Goal: Information Seeking & Learning: Understand process/instructions

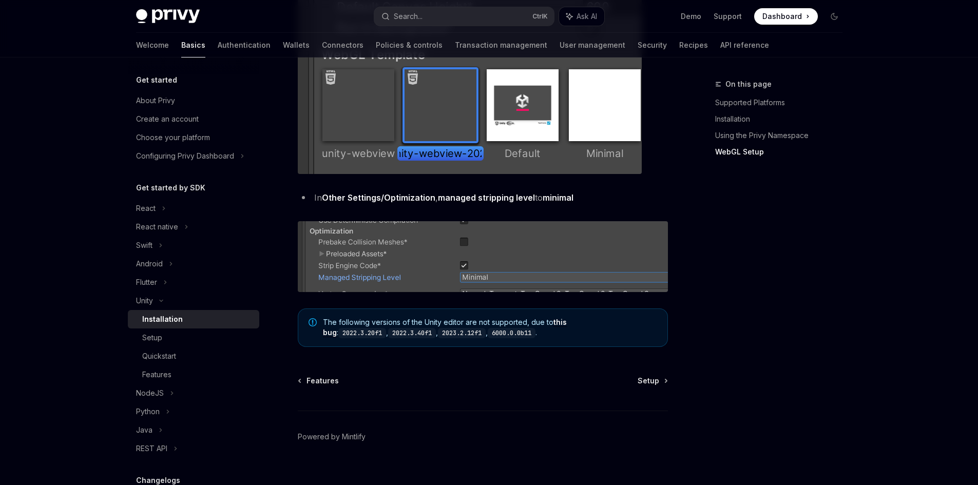
scroll to position [1249, 0]
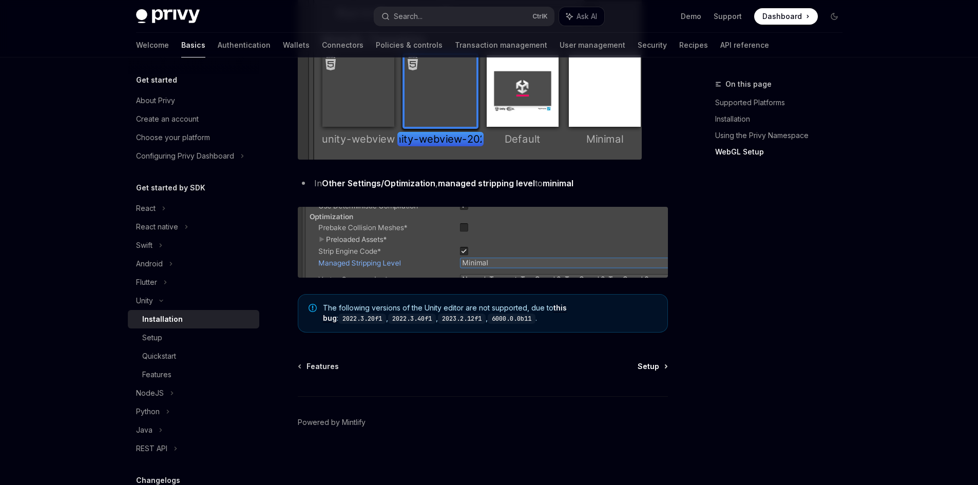
click at [645, 361] on span "Setup" at bounding box center [648, 366] width 22 height 10
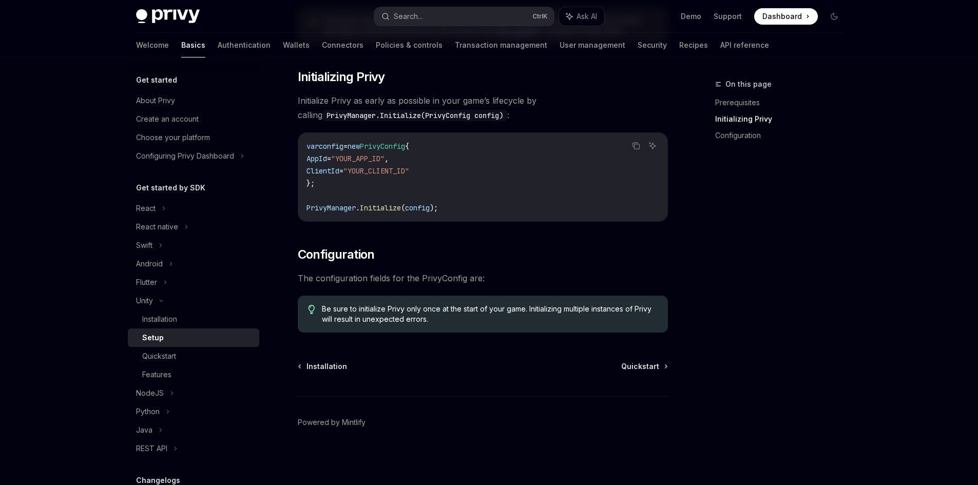
scroll to position [185, 0]
click at [651, 370] on span "Quickstart" at bounding box center [640, 367] width 38 height 10
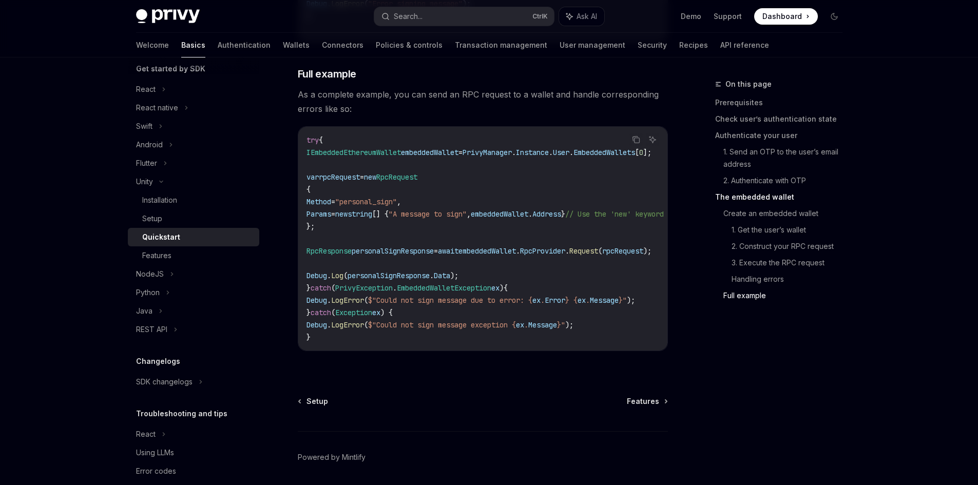
scroll to position [2965, 0]
click at [162, 257] on div "Features" at bounding box center [156, 255] width 29 height 12
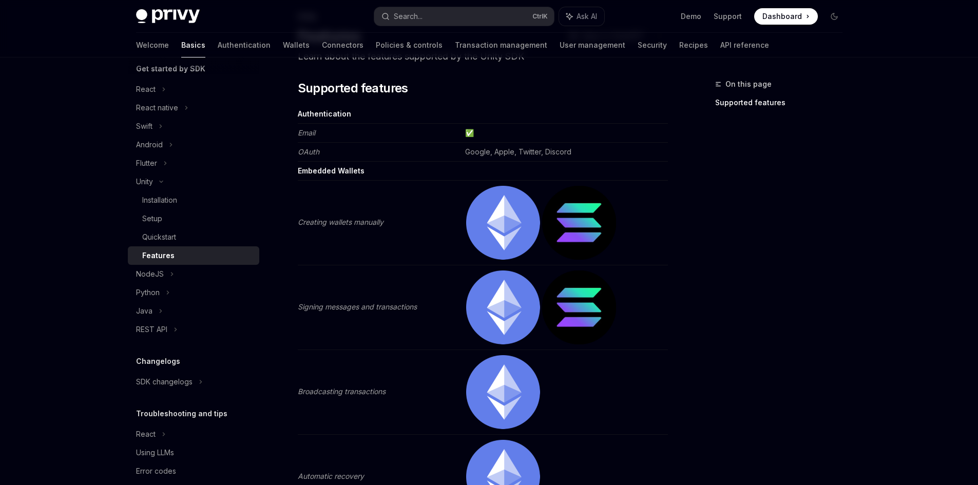
scroll to position [67, 0]
click at [166, 274] on div "NodeJS" at bounding box center [193, 274] width 131 height 18
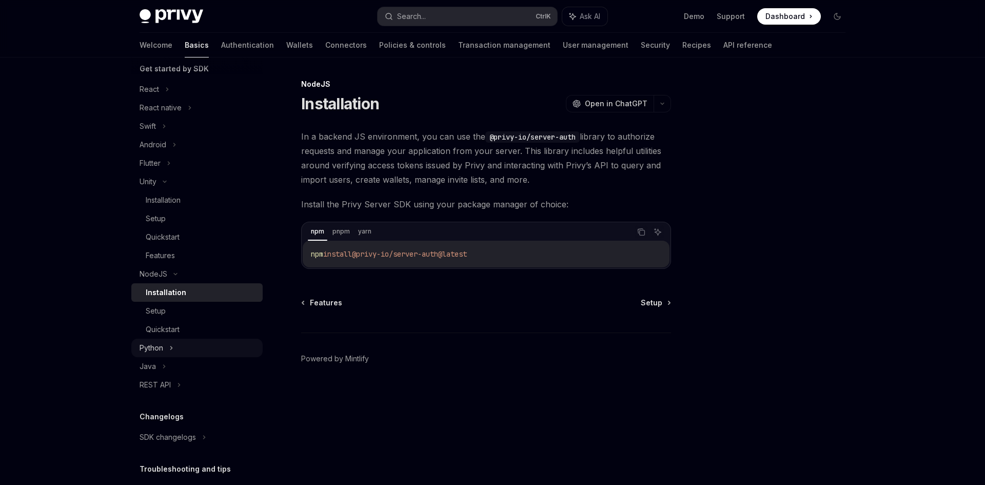
click at [202, 352] on div "Python" at bounding box center [196, 348] width 131 height 18
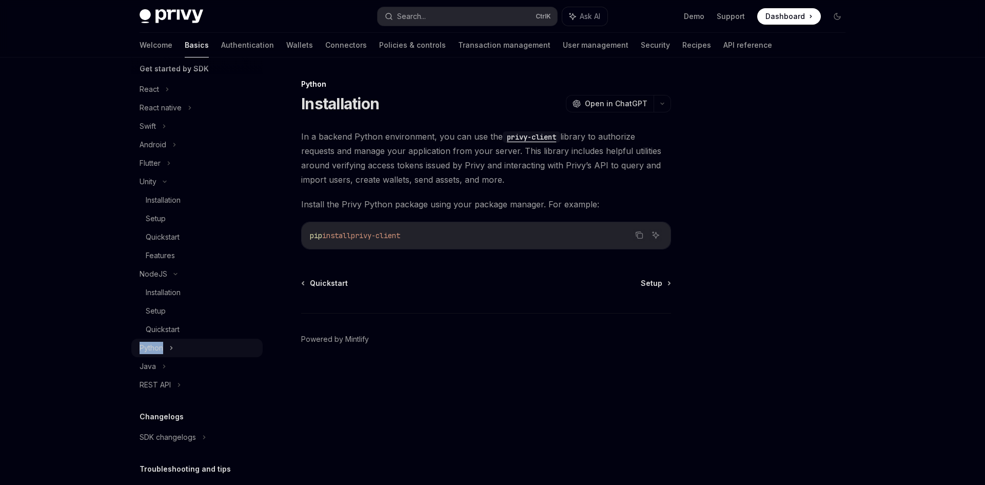
click at [202, 352] on div "Python" at bounding box center [196, 348] width 131 height 18
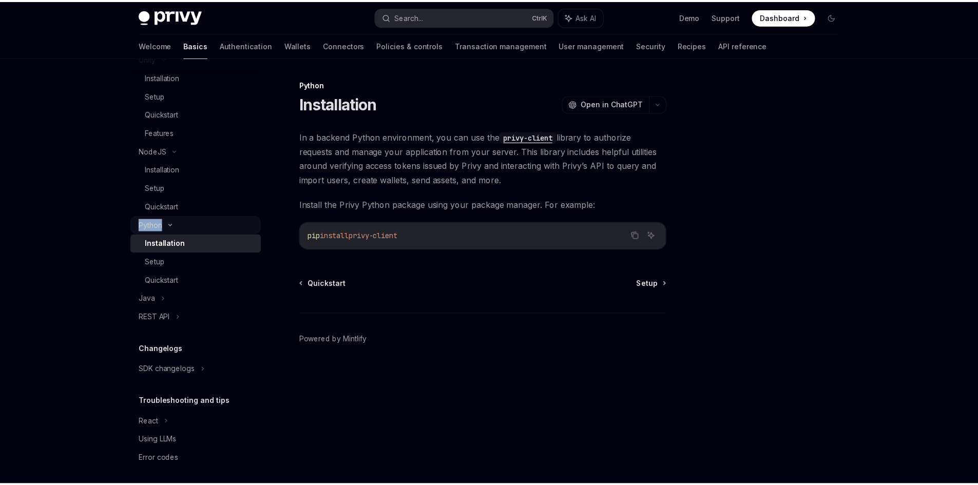
scroll to position [245, 0]
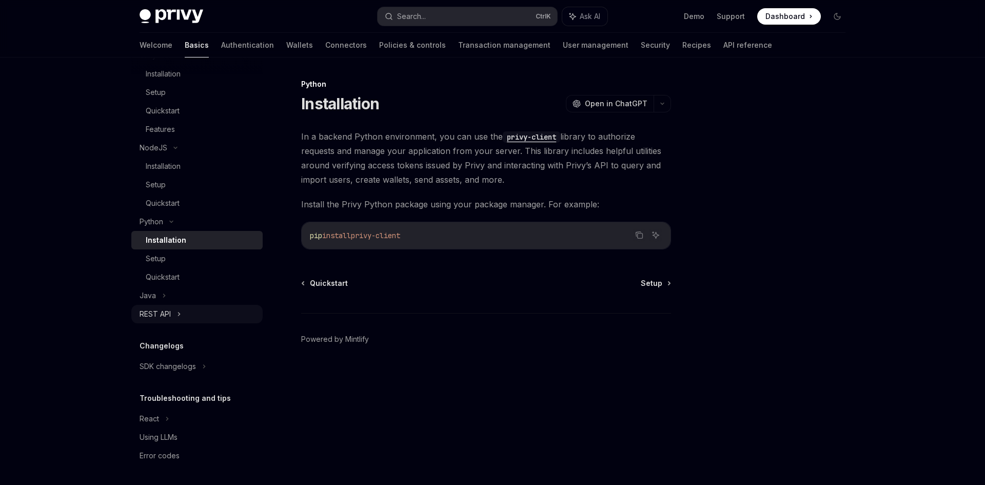
click at [211, 321] on div "REST API" at bounding box center [196, 314] width 131 height 18
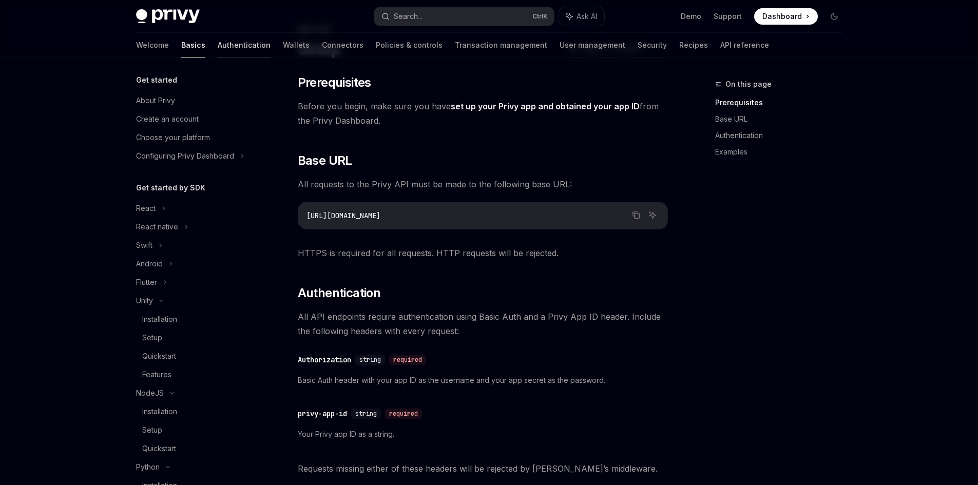
click at [218, 45] on link "Authentication" at bounding box center [244, 45] width 53 height 25
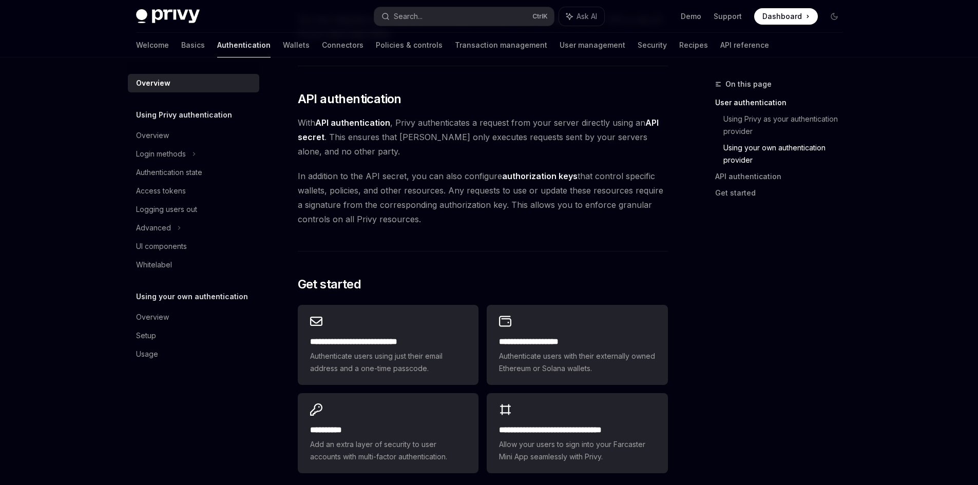
scroll to position [659, 0]
click at [196, 153] on icon at bounding box center [194, 154] width 4 height 12
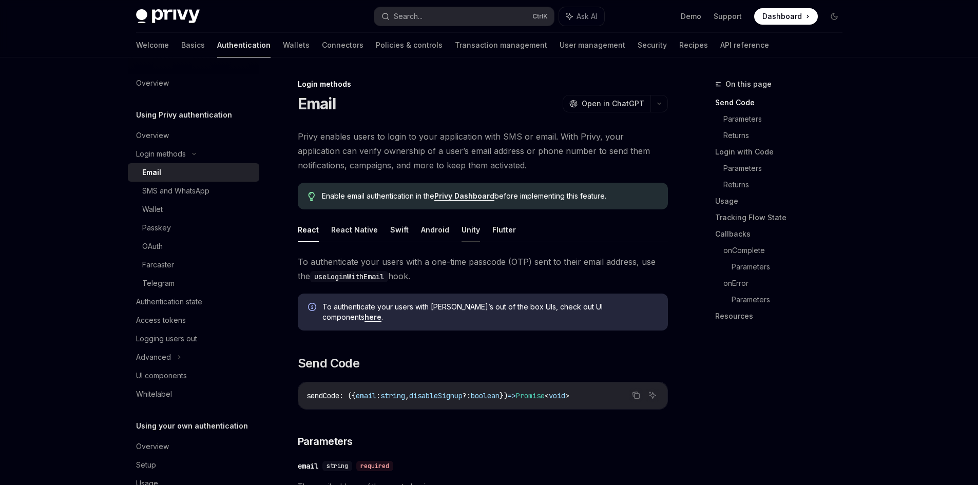
click at [468, 228] on button "Unity" at bounding box center [470, 230] width 18 height 24
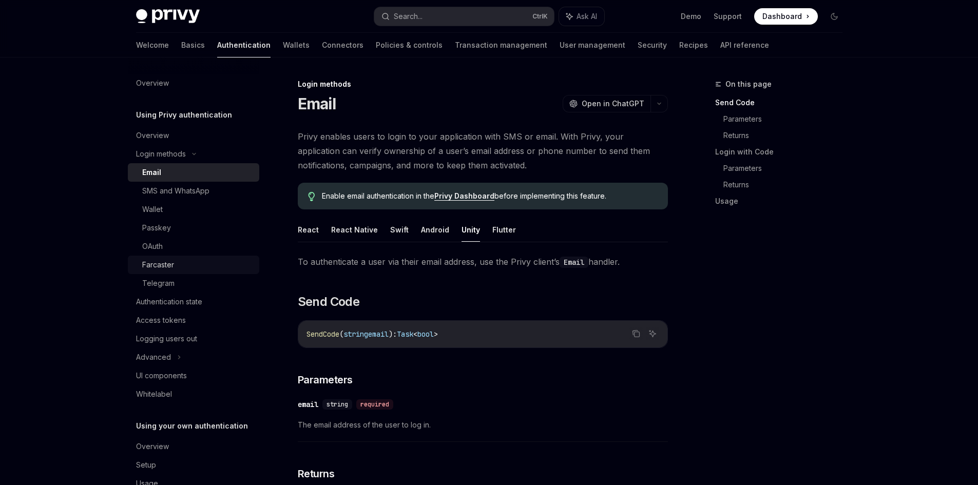
drag, startPoint x: 202, startPoint y: 271, endPoint x: 153, endPoint y: 261, distance: 50.3
click at [153, 261] on div "Farcaster" at bounding box center [158, 265] width 32 height 12
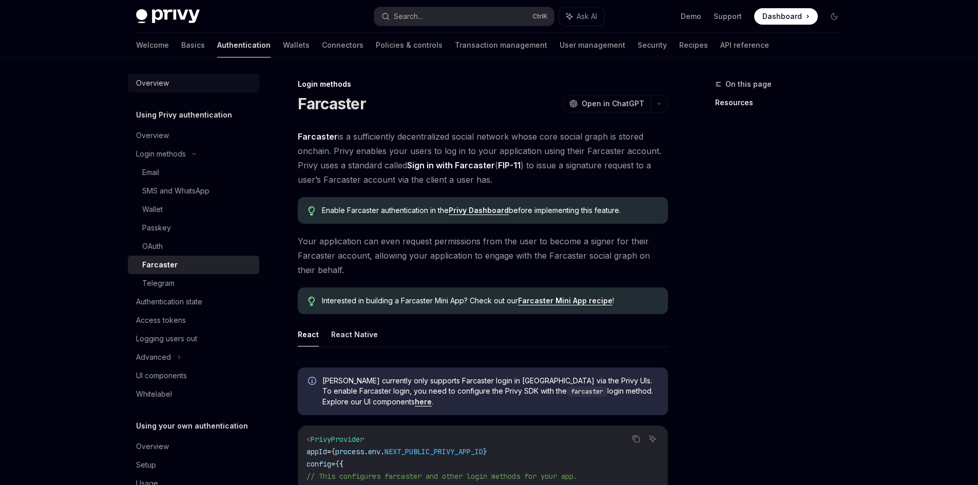
click at [153, 87] on div "Overview" at bounding box center [152, 83] width 33 height 12
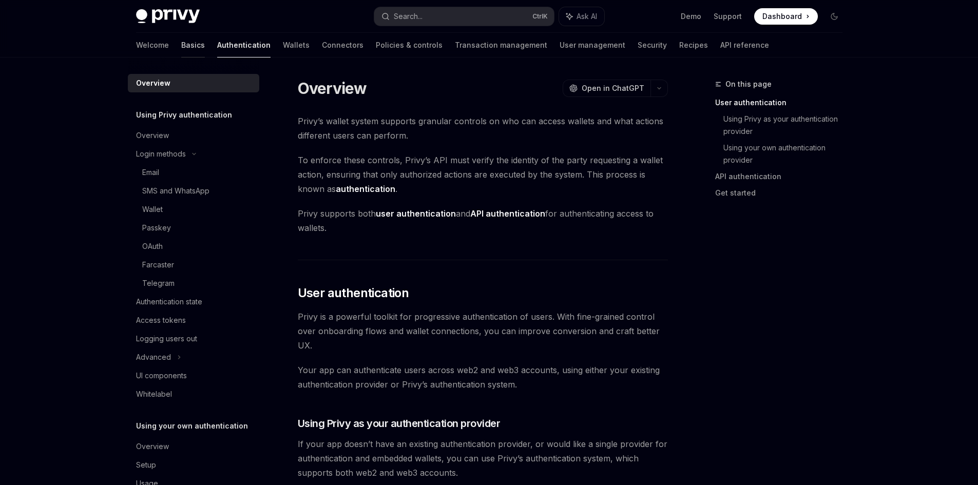
click at [181, 43] on link "Basics" at bounding box center [193, 45] width 24 height 25
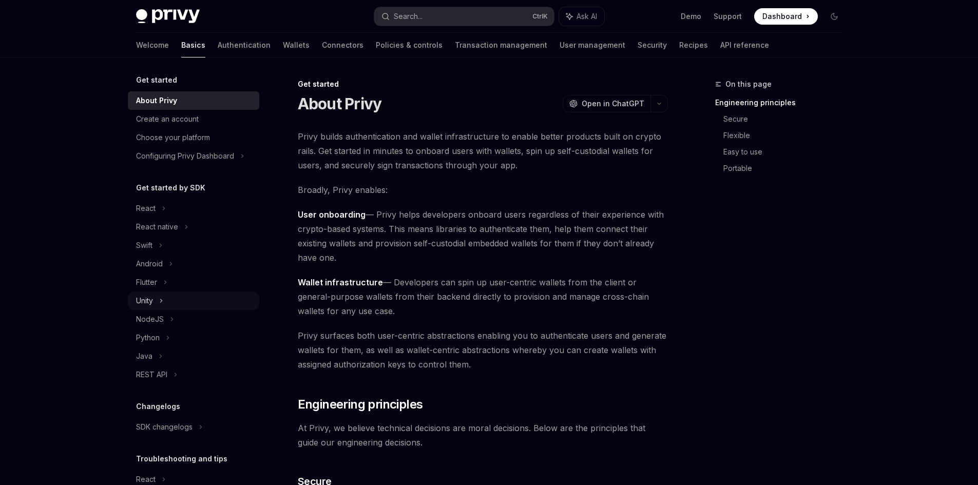
click at [154, 301] on div "Unity" at bounding box center [193, 301] width 131 height 18
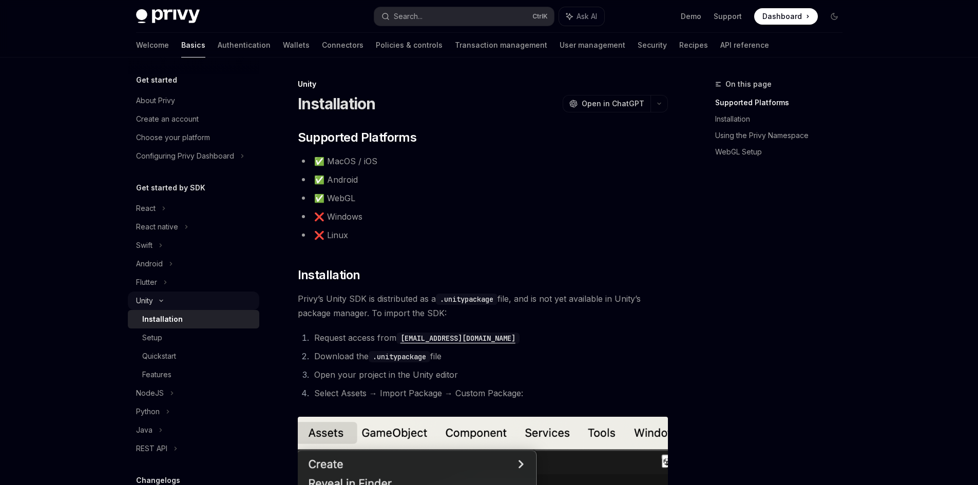
type textarea "*"
click at [455, 339] on code "[EMAIL_ADDRESS][DOMAIN_NAME]" at bounding box center [457, 338] width 123 height 11
drag, startPoint x: 500, startPoint y: 298, endPoint x: 443, endPoint y: 301, distance: 56.5
click at [443, 301] on code ".unitypackage" at bounding box center [467, 299] width 62 height 11
drag, startPoint x: 475, startPoint y: 337, endPoint x: 402, endPoint y: 342, distance: 72.5
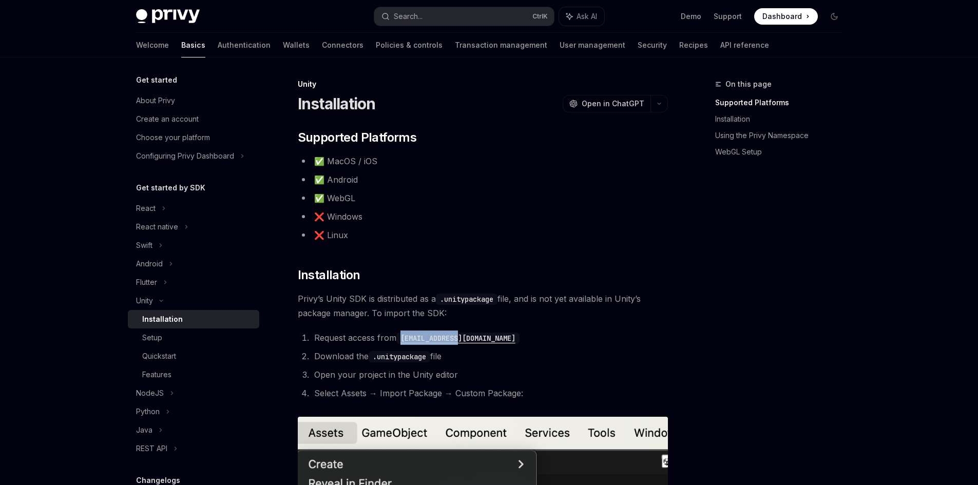
click at [402, 342] on li "Request access from sales@privy.io" at bounding box center [489, 338] width 357 height 14
copy code "[EMAIL_ADDRESS][DOMAIN_NAME]"
click at [724, 15] on link "Support" at bounding box center [727, 16] width 28 height 10
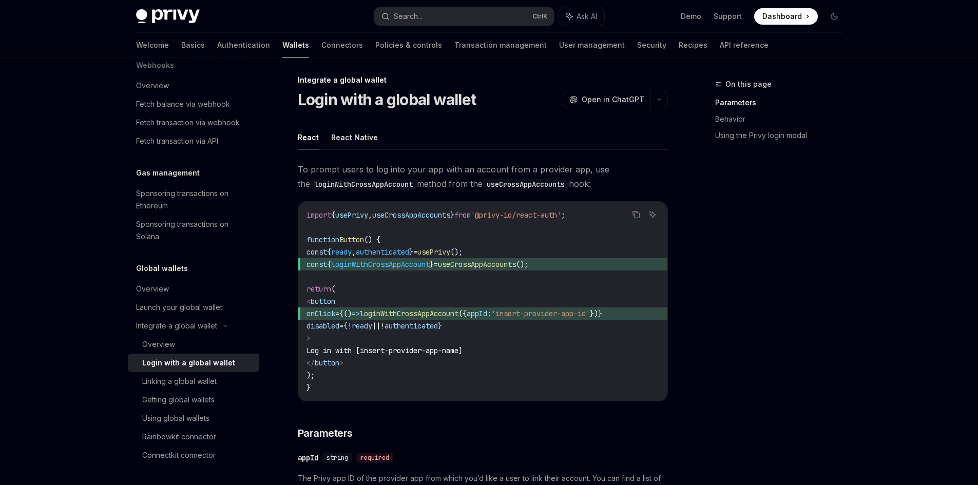
scroll to position [4, 0]
click at [171, 338] on div "Overview" at bounding box center [158, 344] width 33 height 12
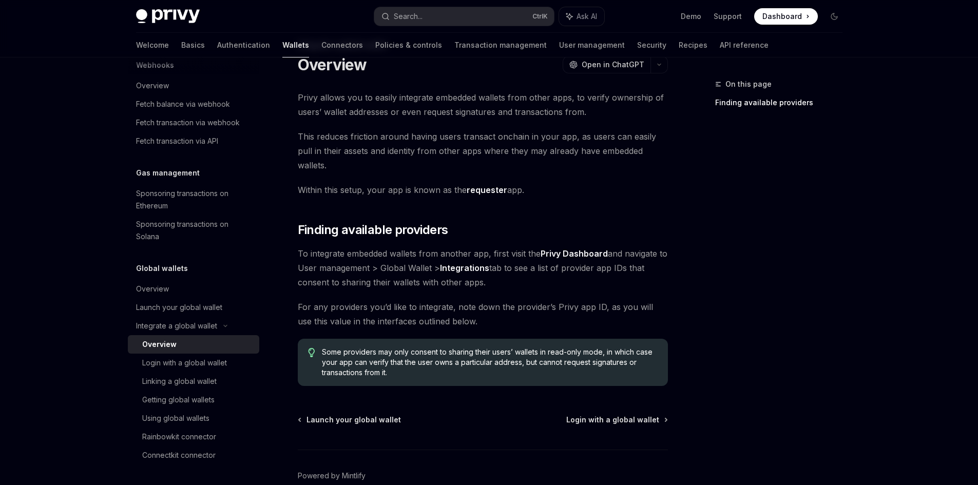
scroll to position [78, 0]
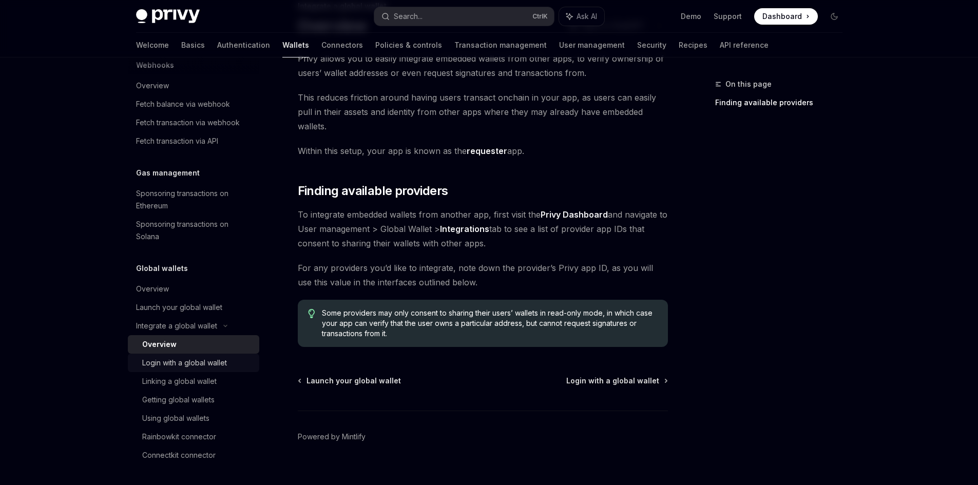
click at [211, 366] on div "Login with a global wallet" at bounding box center [184, 363] width 85 height 12
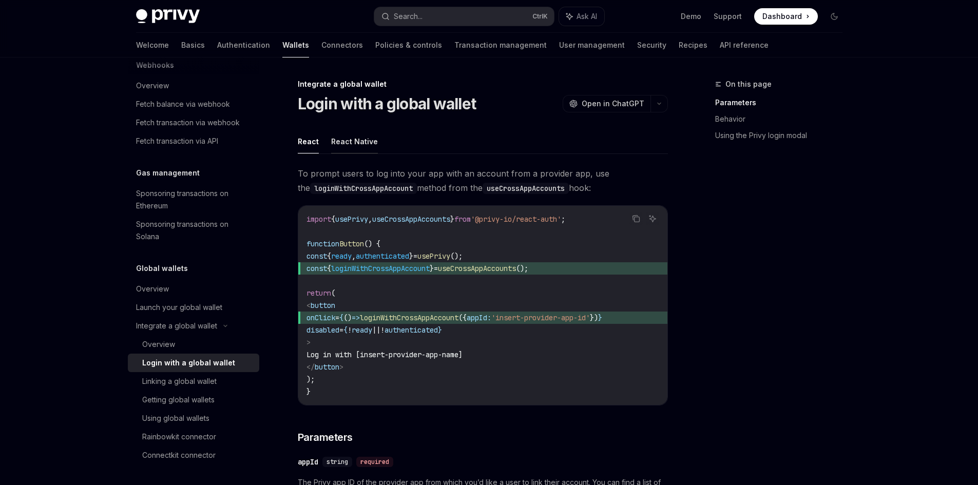
click at [367, 146] on button "React Native" at bounding box center [354, 141] width 47 height 24
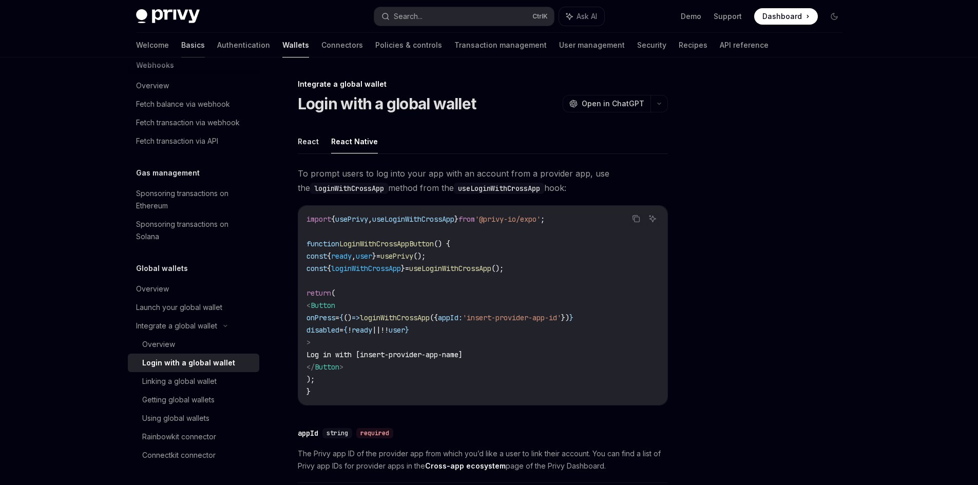
click at [181, 49] on link "Basics" at bounding box center [193, 45] width 24 height 25
type textarea "*"
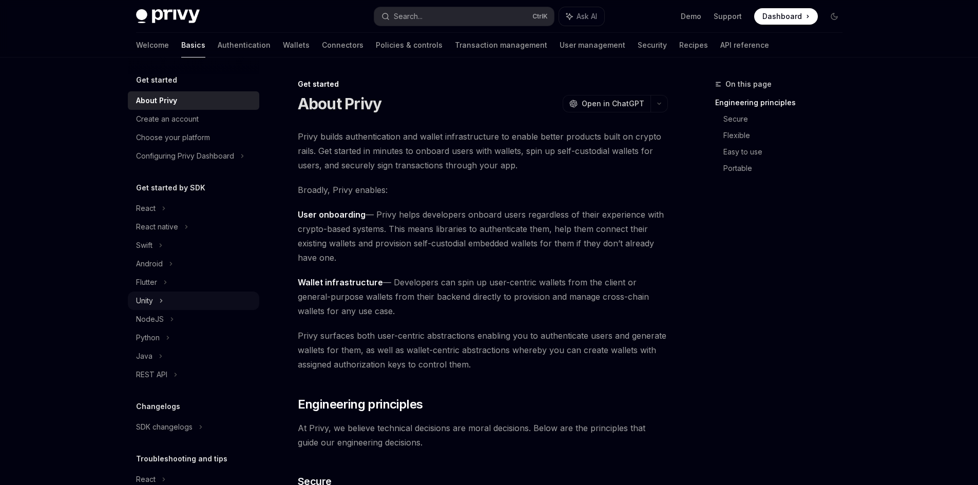
click at [159, 306] on div "Unity" at bounding box center [193, 301] width 131 height 18
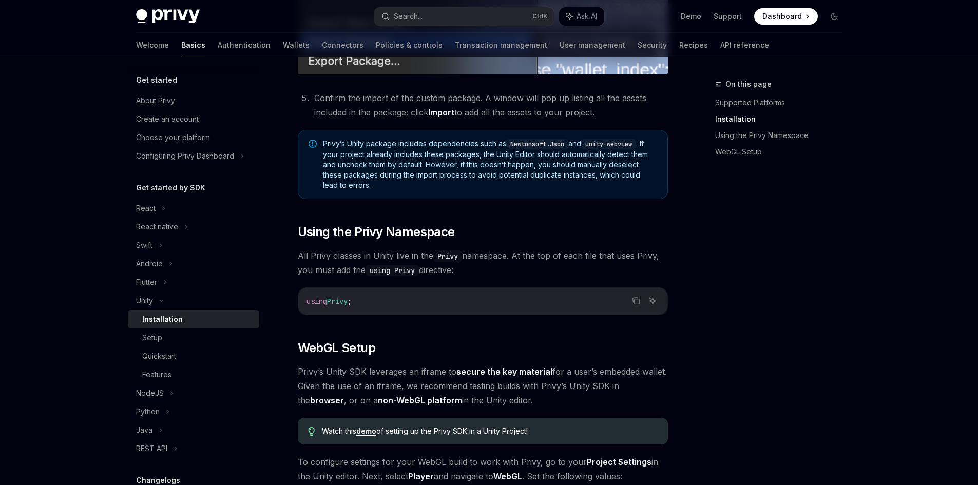
click at [358, 323] on div "​ Supported Platforms ✅ MacOS / iOS ✅ Android ✅ WebGL ❌ Windows ❌ Linux ​ Insta…" at bounding box center [483, 231] width 370 height 1452
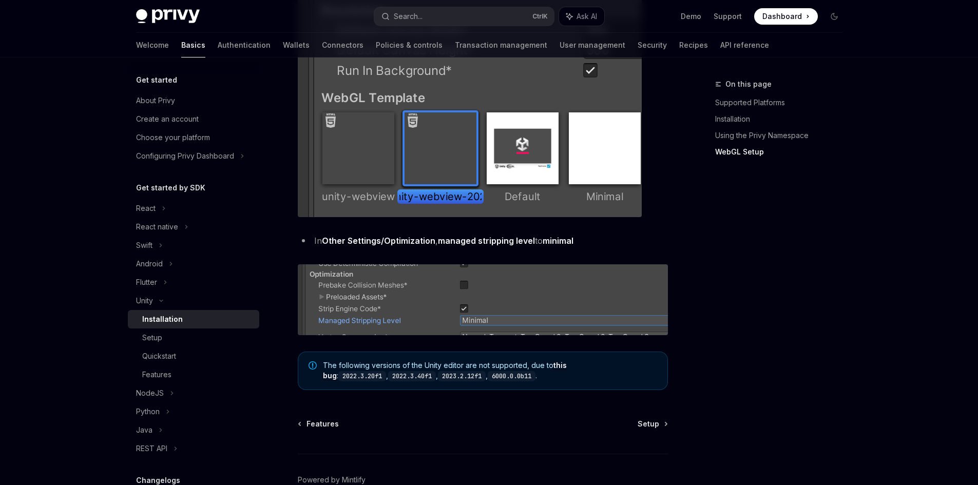
scroll to position [1217, 0]
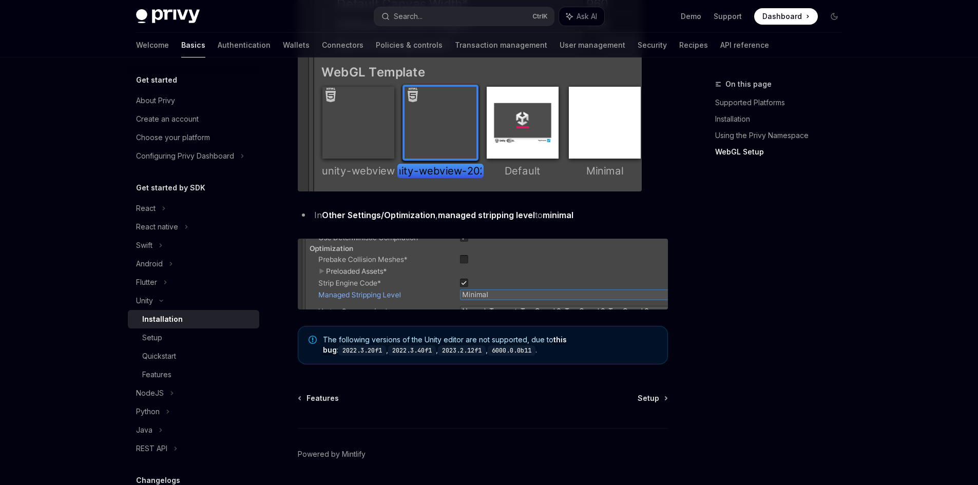
click at [655, 404] on div "Features Setup Powered by [PERSON_NAME]" at bounding box center [483, 455] width 370 height 124
click at [651, 398] on span "Setup" at bounding box center [648, 398] width 22 height 10
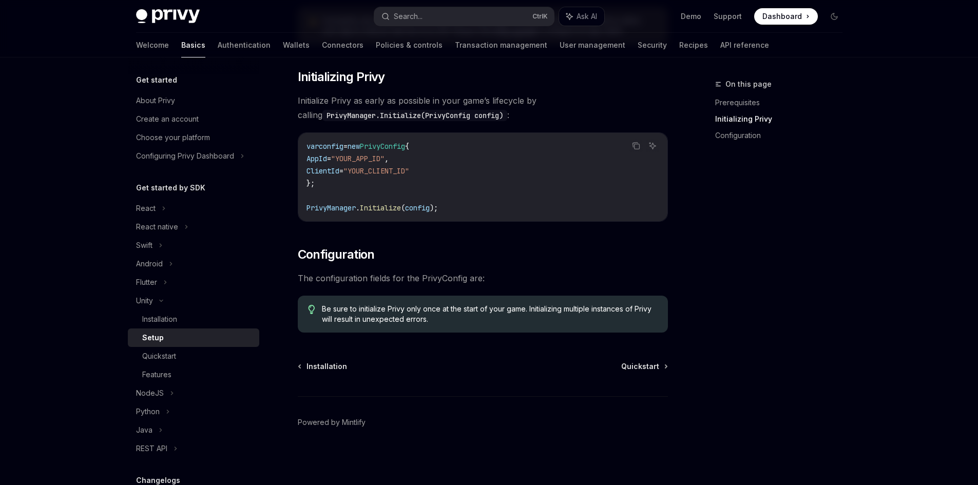
scroll to position [185, 0]
click at [635, 147] on icon "Copy the contents from the code block" at bounding box center [636, 146] width 8 height 8
click at [645, 365] on span "Quickstart" at bounding box center [640, 367] width 38 height 10
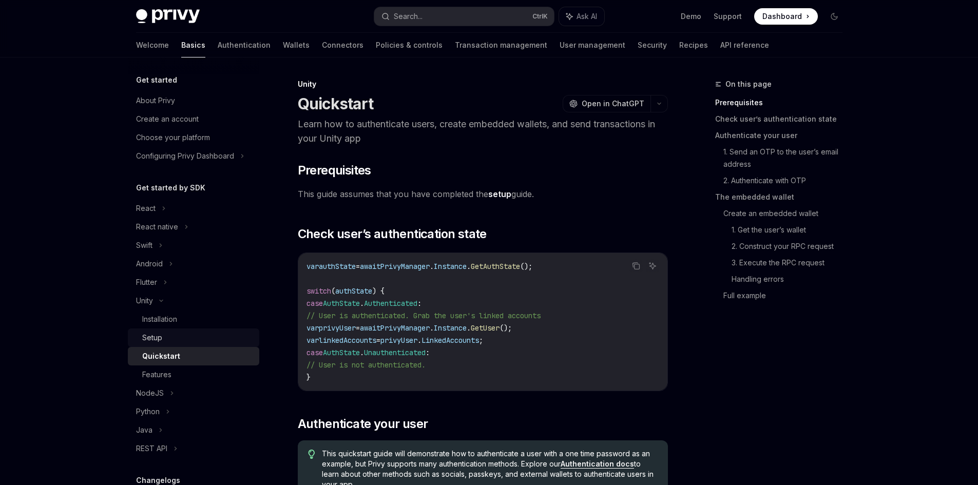
click at [188, 337] on div "Setup" at bounding box center [197, 338] width 111 height 12
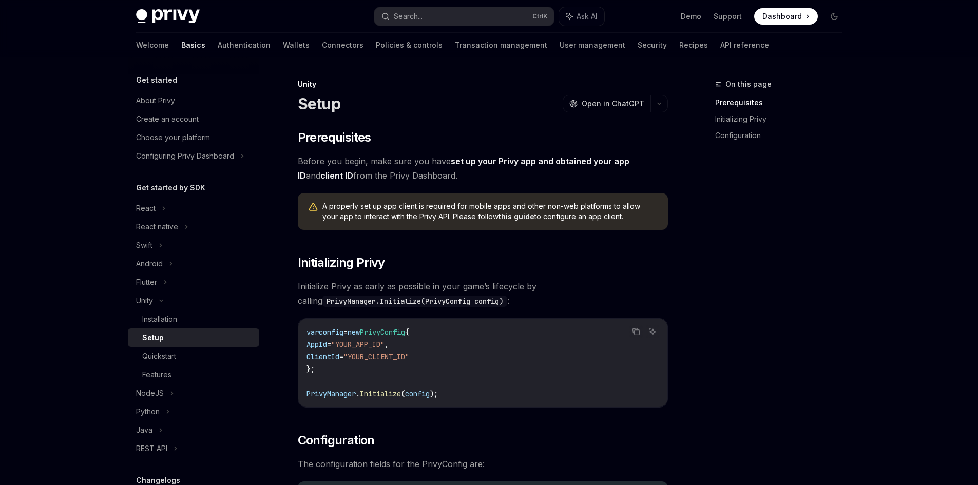
scroll to position [186, 0]
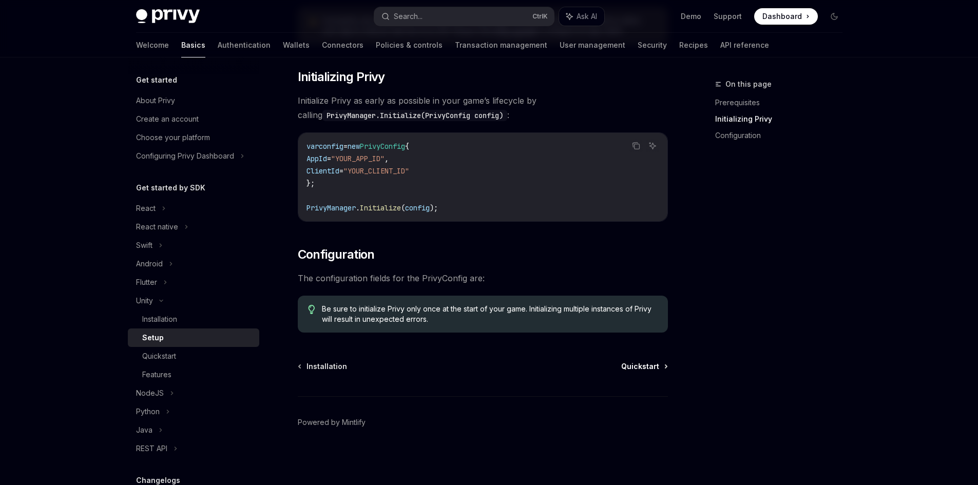
click at [661, 366] on link "Quickstart" at bounding box center [644, 366] width 46 height 10
type textarea "*"
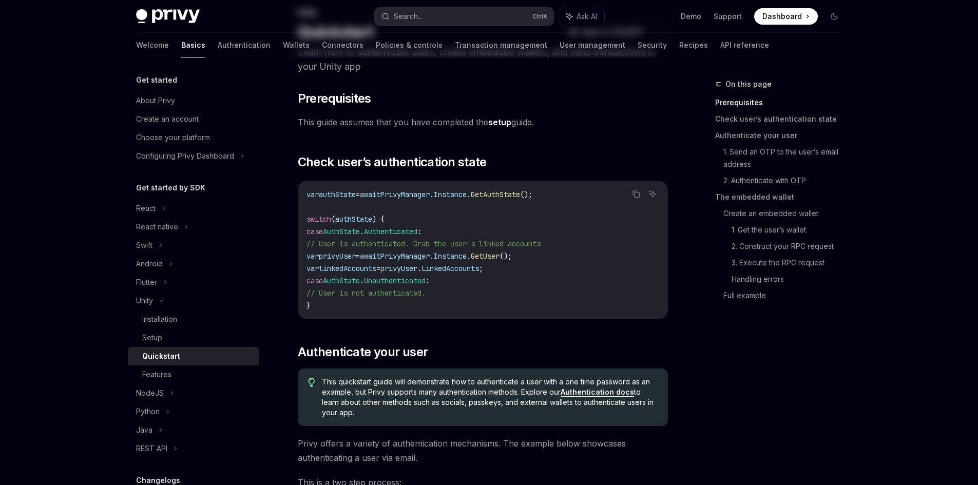
scroll to position [17, 0]
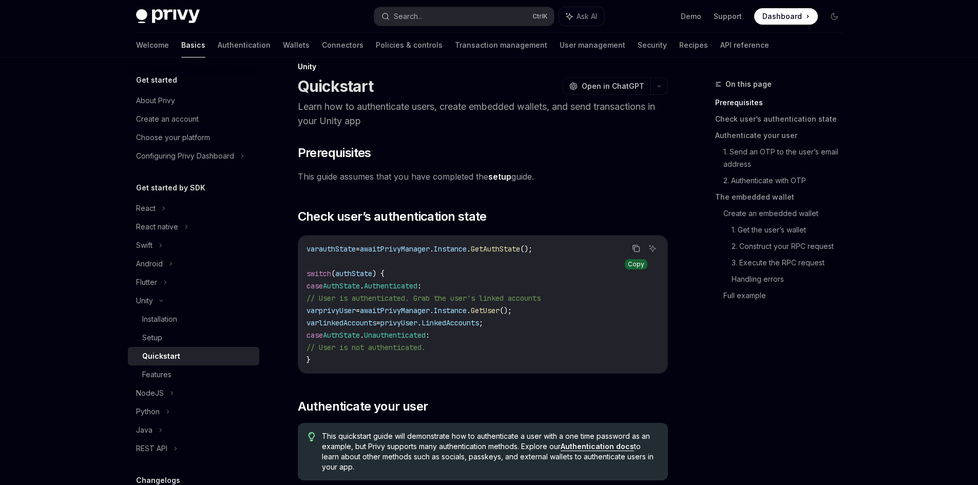
click at [634, 246] on icon "Copy the contents from the code block" at bounding box center [636, 248] width 8 height 8
click at [635, 252] on icon "Copy the contents from the code block" at bounding box center [636, 249] width 5 height 5
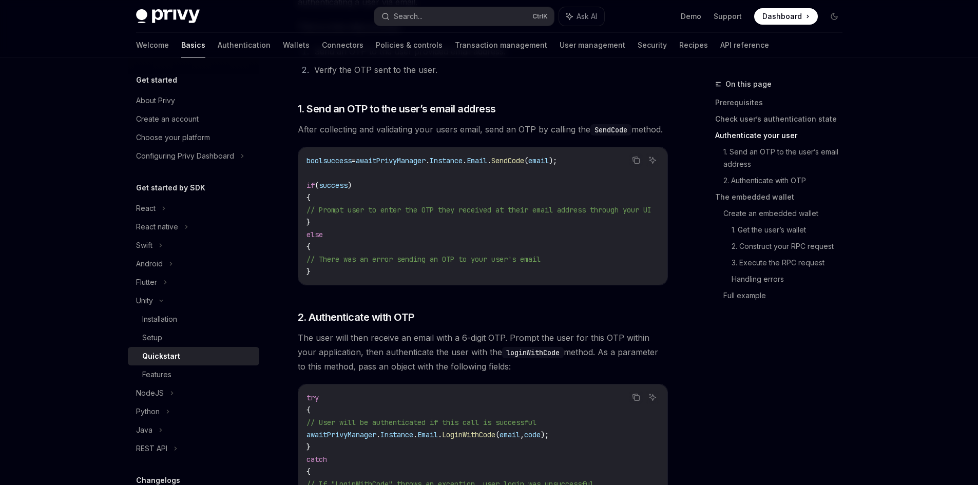
scroll to position [528, 0]
click at [640, 159] on button "Copy the contents from the code block" at bounding box center [635, 159] width 13 height 13
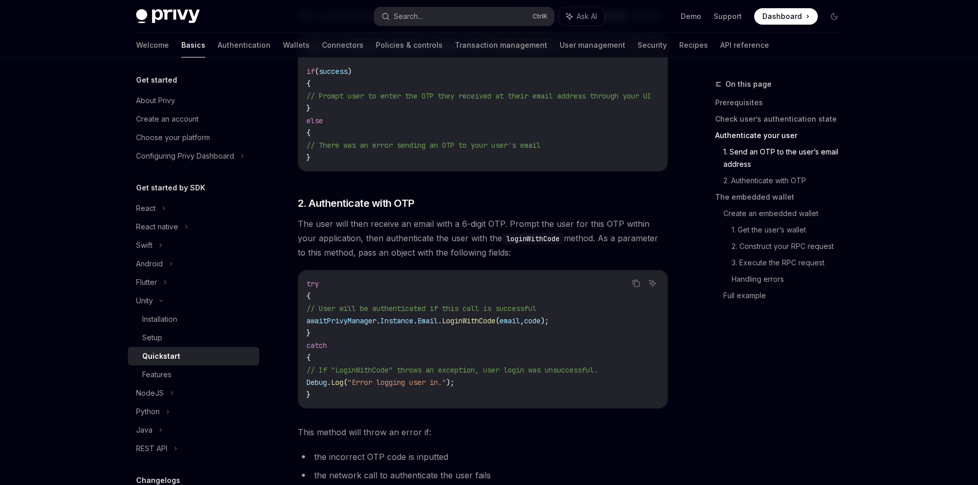
scroll to position [643, 0]
click at [635, 286] on icon "Copy the contents from the code block" at bounding box center [636, 282] width 8 height 8
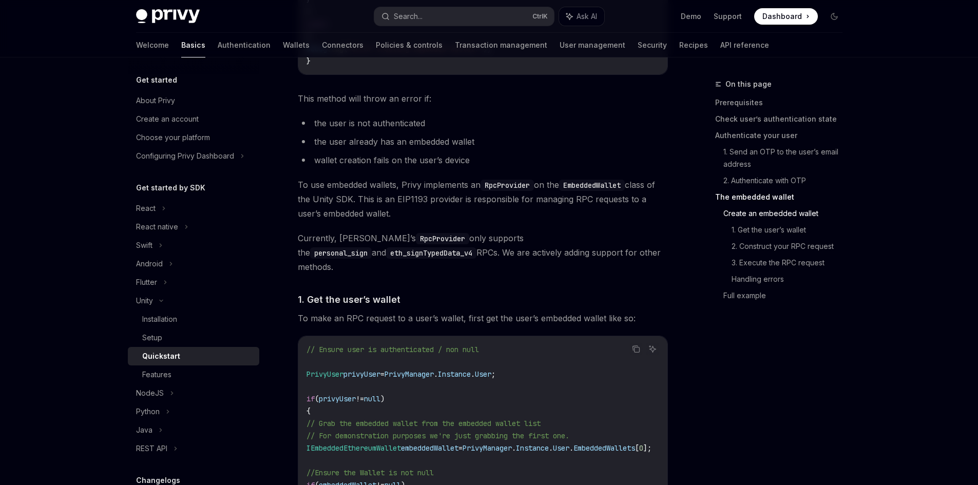
scroll to position [1383, 0]
drag, startPoint x: 369, startPoint y: 365, endPoint x: 339, endPoint y: 372, distance: 30.5
click at [339, 372] on code "// Ensure user is authenticated / non null PrivyUser privyUser = PrivyManager .…" at bounding box center [491, 447] width 370 height 209
click at [329, 370] on span "PrivyUser" at bounding box center [324, 373] width 37 height 9
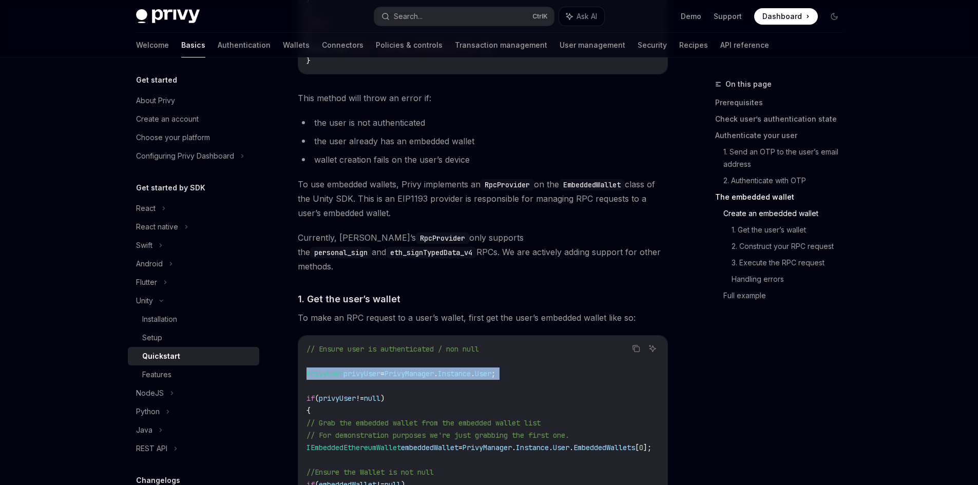
click at [329, 370] on span "PrivyUser" at bounding box center [324, 373] width 37 height 9
copy code "PrivyUser privyUser = PrivyManager . Instance . User ;"
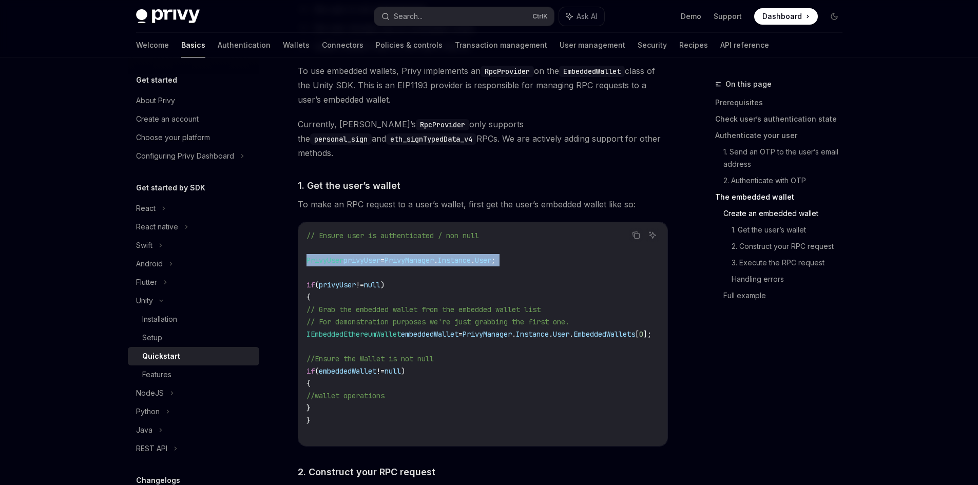
scroll to position [1497, 0]
